Goal: Information Seeking & Learning: Learn about a topic

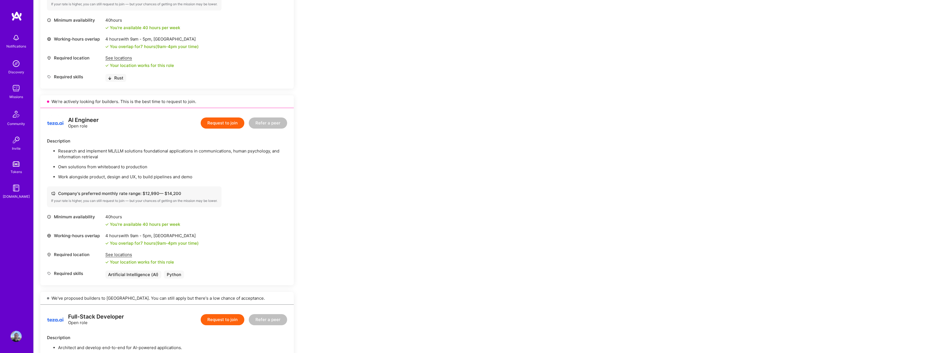
scroll to position [278, 0]
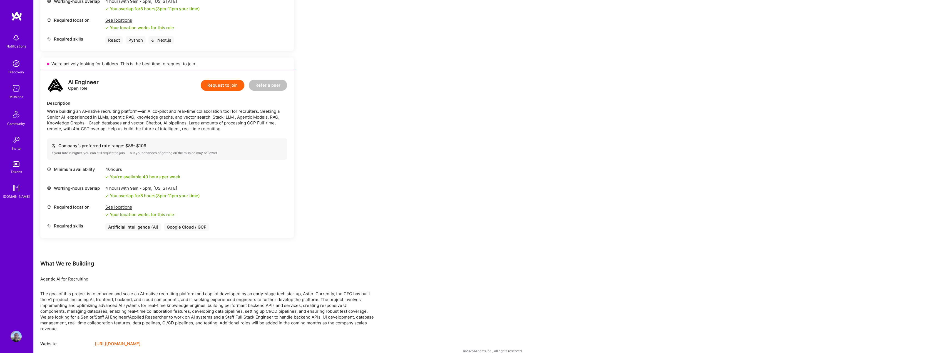
scroll to position [272, 0]
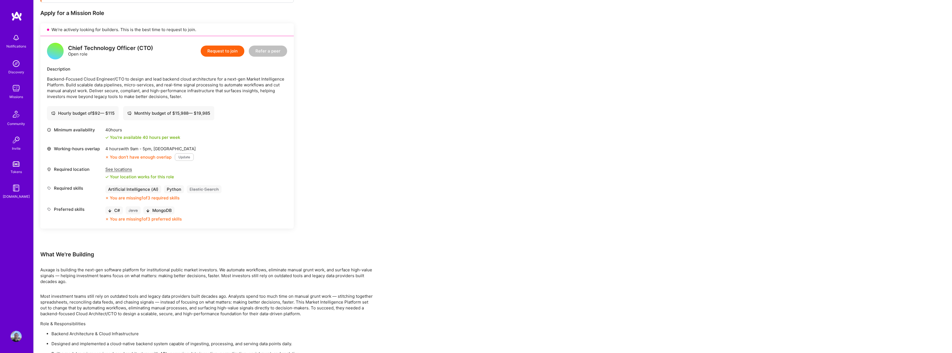
scroll to position [222, 0]
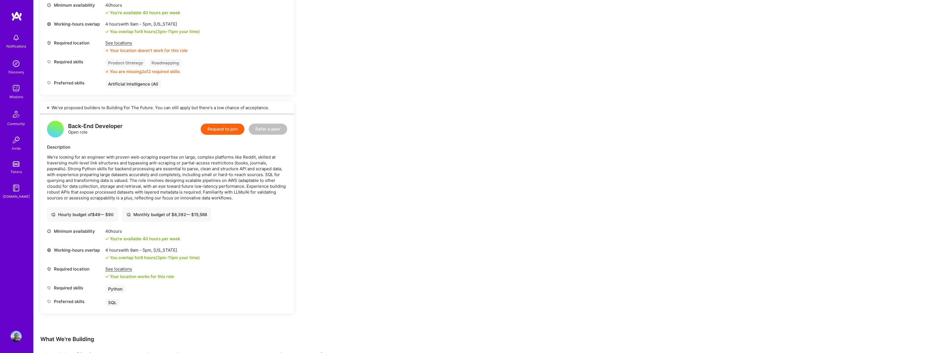
scroll to position [584, 0]
